Goal: Find specific page/section: Find specific page/section

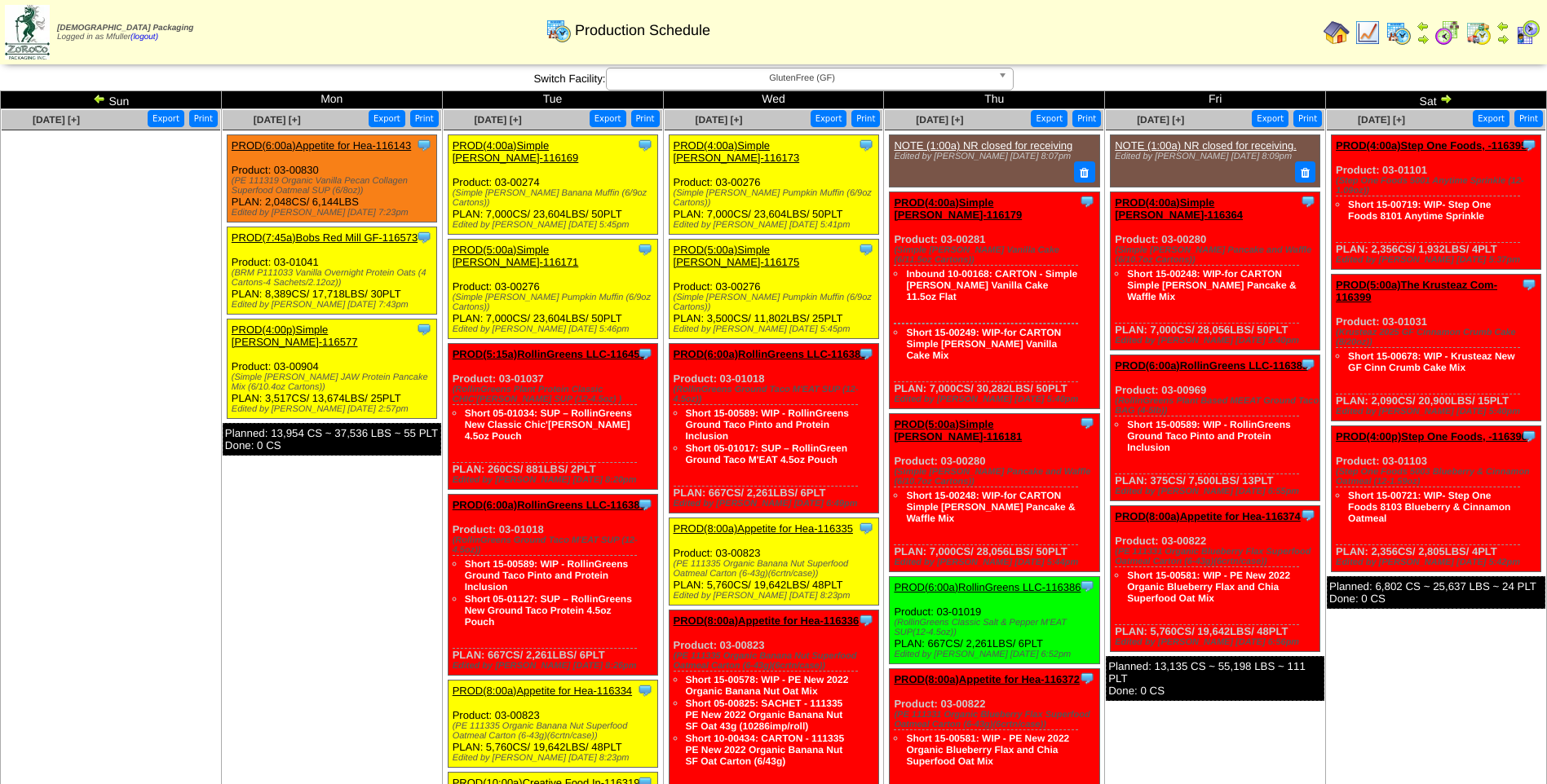
click at [642, 85] on span "GlutenFree (GF)" at bounding box center [802, 79] width 379 height 20
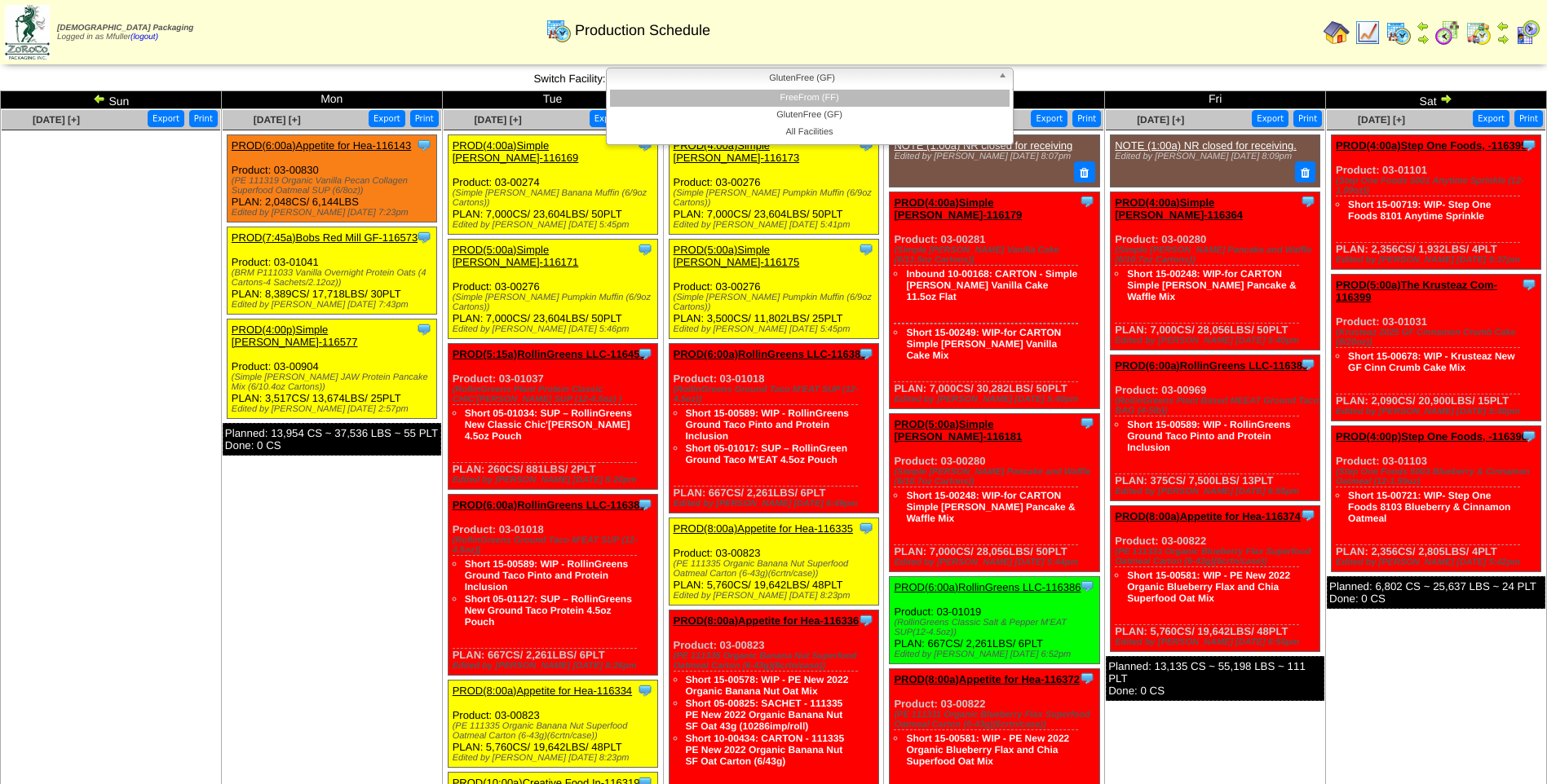
click at [649, 95] on li "FreeFrom (FF)" at bounding box center [809, 98] width 399 height 17
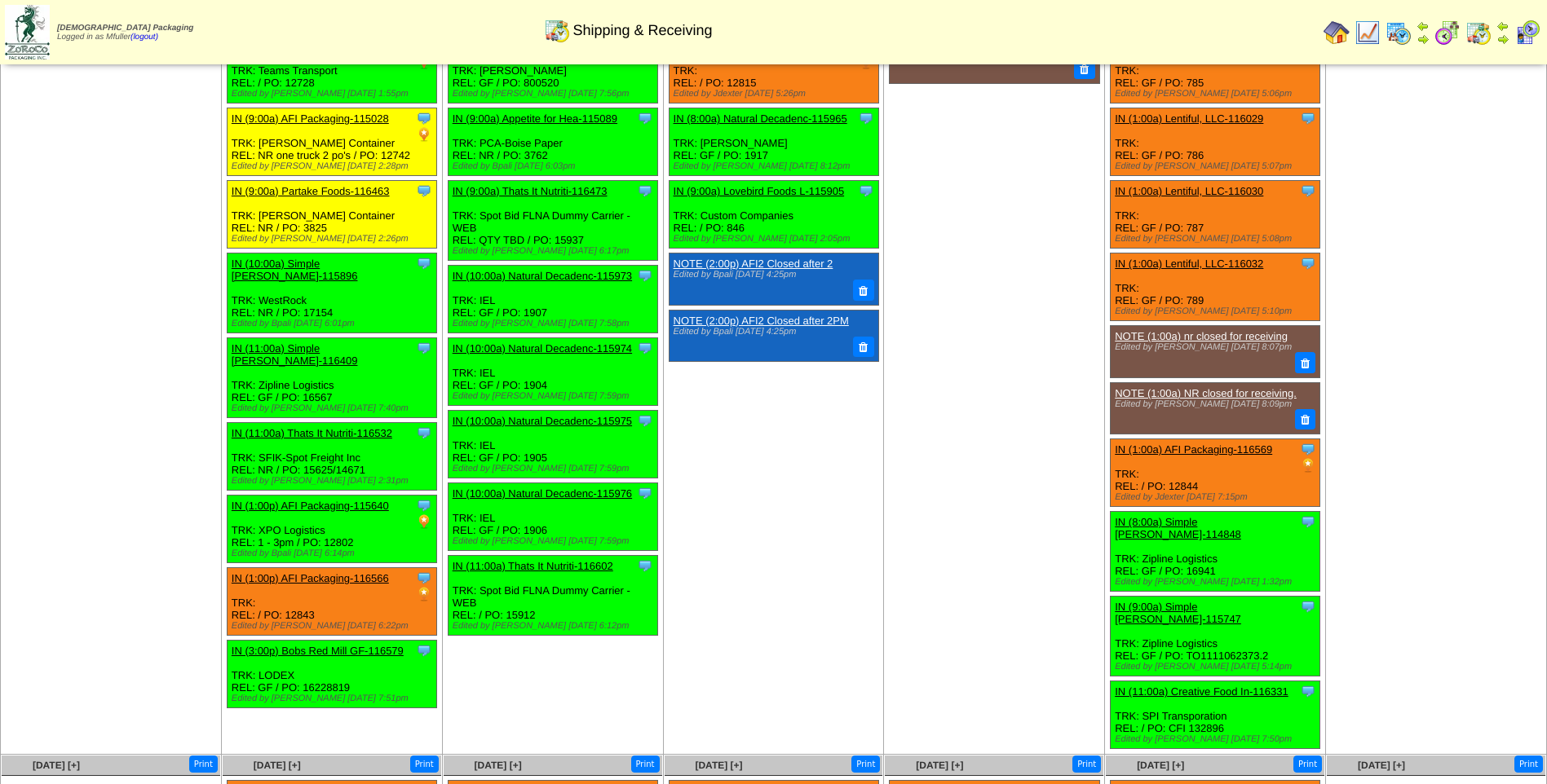
scroll to position [407, 0]
